Goal: Navigation & Orientation: Find specific page/section

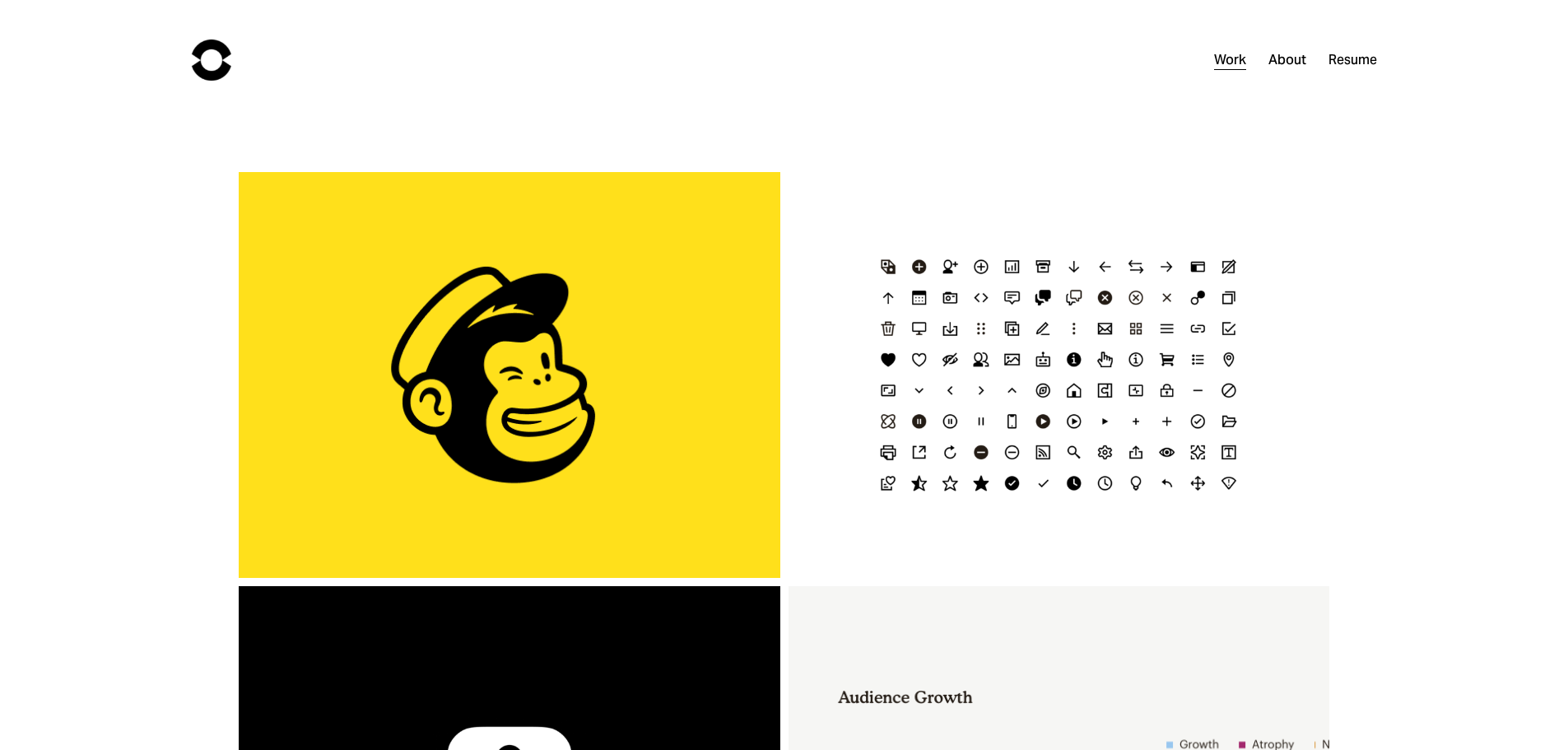
click at [1337, 55] on link "Resume" at bounding box center [1353, 60] width 49 height 24
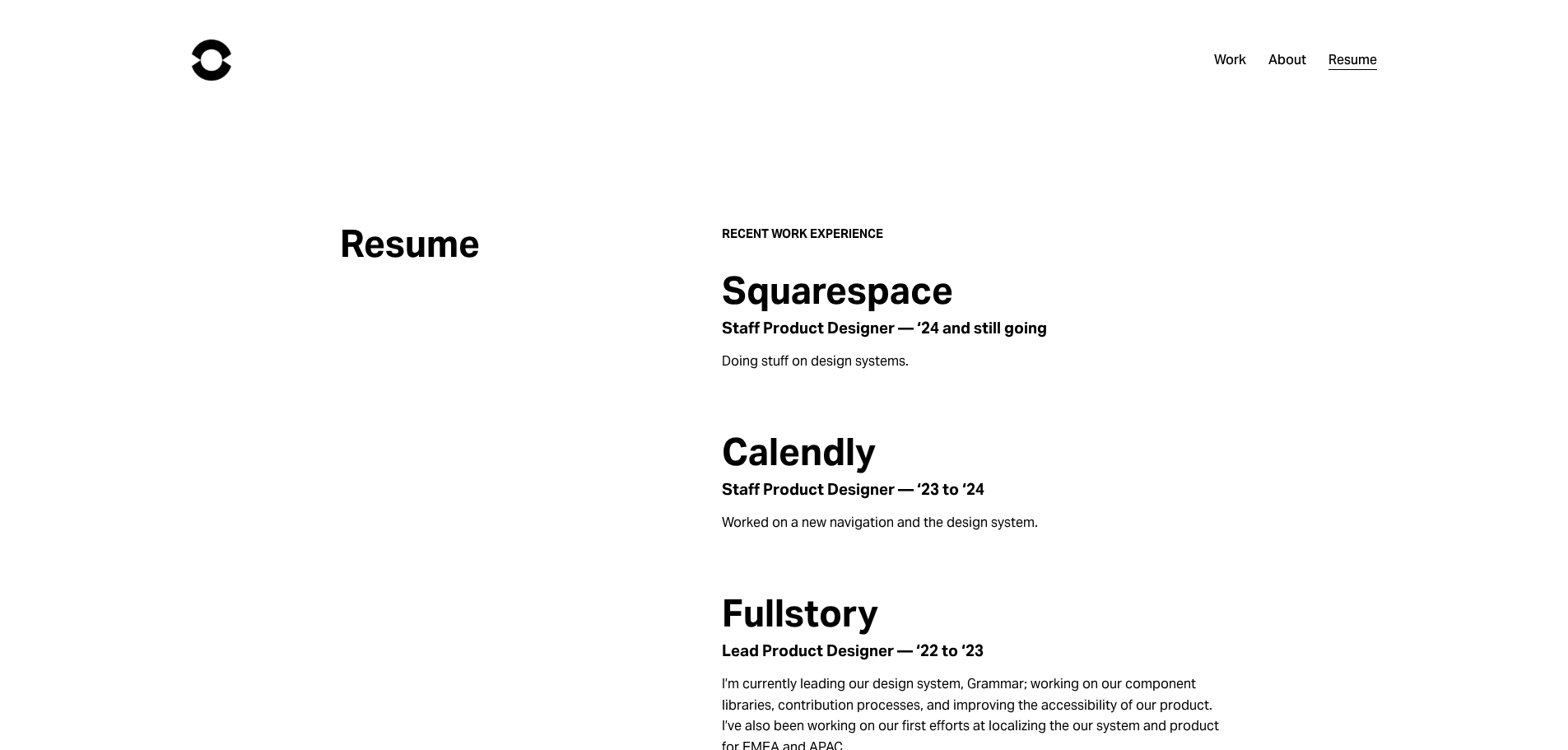
click at [1284, 61] on link "About" at bounding box center [1287, 60] width 37 height 24
